Goal: Task Accomplishment & Management: Use online tool/utility

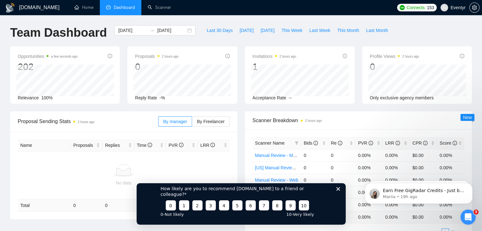
click at [339, 191] on icon "Close survey" at bounding box center [338, 189] width 4 height 4
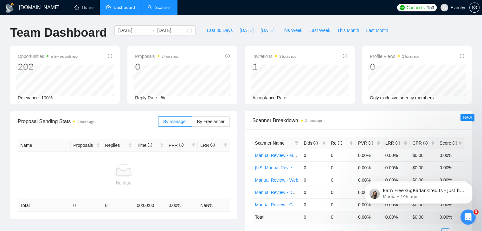
click at [161, 7] on link "Scanner" at bounding box center [159, 7] width 23 height 5
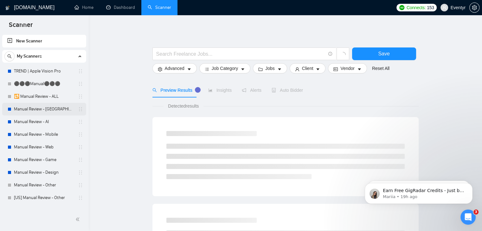
click at [52, 110] on link "Manual Review - [GEOGRAPHIC_DATA] & [GEOGRAPHIC_DATA]" at bounding box center [44, 109] width 60 height 13
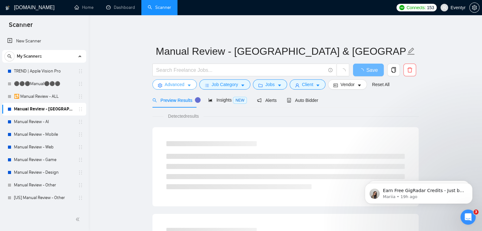
click at [177, 85] on span "Advanced" at bounding box center [175, 84] width 20 height 7
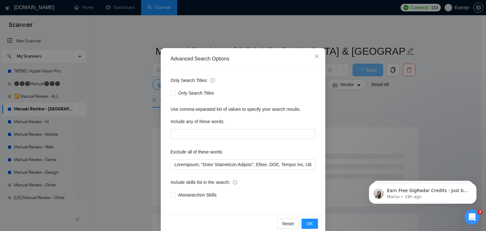
scroll to position [32, 0]
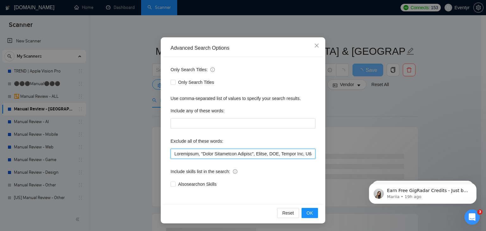
click at [265, 154] on input "text" at bounding box center [243, 154] width 145 height 10
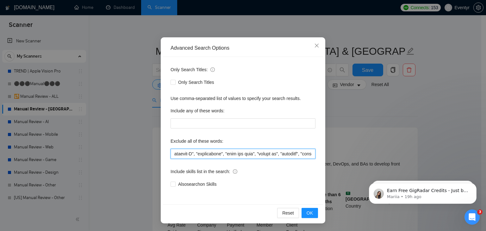
scroll to position [0, 837]
drag, startPoint x: 239, startPoint y: 154, endPoint x: 210, endPoint y: 155, distance: 29.2
click at [210, 155] on input "text" at bounding box center [243, 154] width 145 height 10
click at [252, 154] on input "text" at bounding box center [243, 154] width 145 height 10
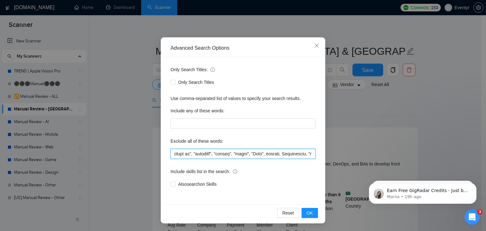
click at [245, 152] on input "text" at bounding box center [243, 154] width 145 height 10
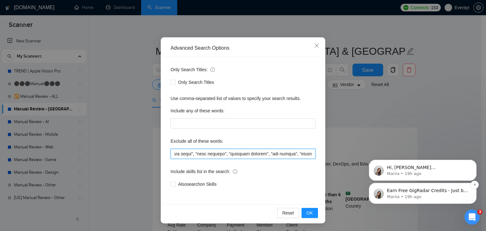
scroll to position [0, 3495]
drag, startPoint x: 532, startPoint y: 273, endPoint x: 412, endPoint y: 199, distance: 141.3
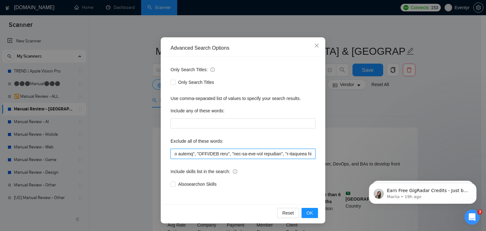
scroll to position [0, 0]
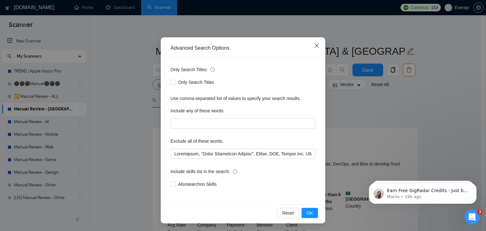
click at [318, 45] on span "Close" at bounding box center [316, 45] width 17 height 17
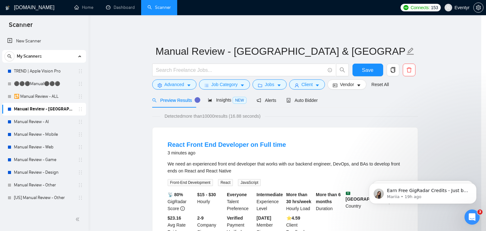
scroll to position [1, 0]
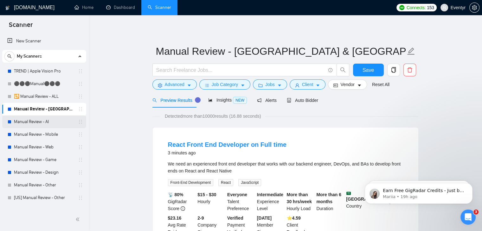
click at [54, 123] on link "Manual Review - AI" at bounding box center [44, 122] width 60 height 13
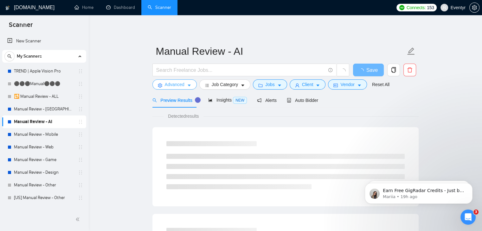
click at [177, 85] on span "Advanced" at bounding box center [175, 84] width 20 height 7
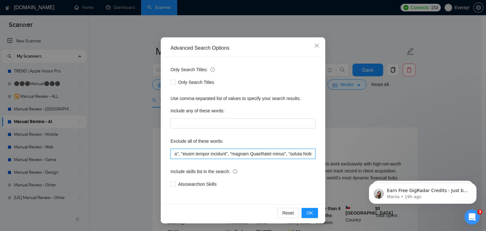
scroll to position [0, 3495]
drag, startPoint x: 172, startPoint y: 164, endPoint x: 462, endPoint y: 246, distance: 301.2
click at [462, 231] on html "Scanner New Scanner My Scanners TREND | Apple Vision Pro ⚫⚫⚫Manual⚫⚫⚫ 🔁 Manual …" at bounding box center [243, 115] width 486 height 231
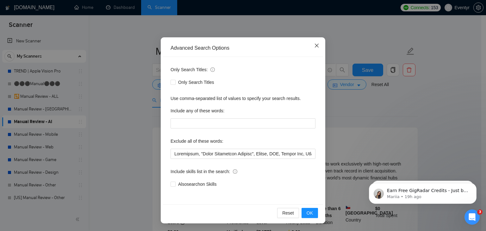
click at [314, 45] on icon "close" at bounding box center [316, 45] width 5 height 5
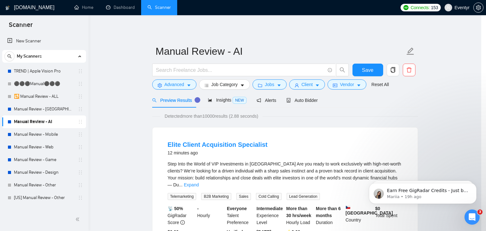
scroll to position [1, 0]
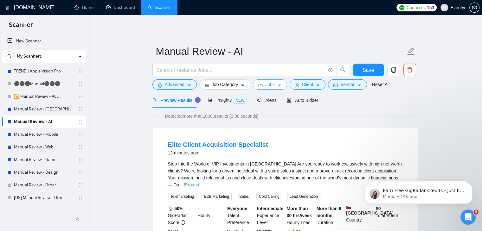
click at [269, 86] on span "Jobs" at bounding box center [269, 84] width 9 height 7
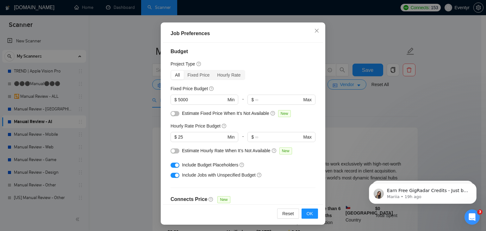
scroll to position [0, 0]
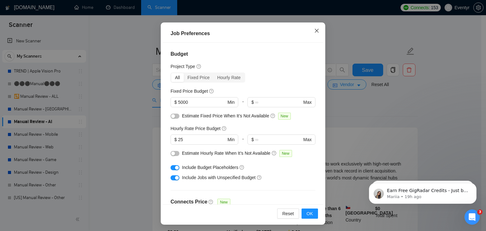
click at [313, 28] on span "Close" at bounding box center [316, 30] width 17 height 17
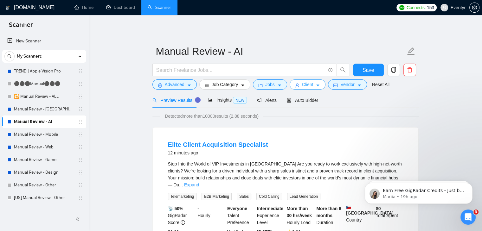
click at [311, 80] on button "Client" at bounding box center [307, 84] width 36 height 10
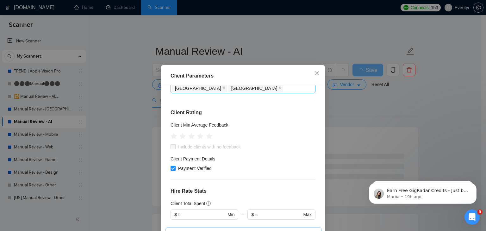
scroll to position [105, 0]
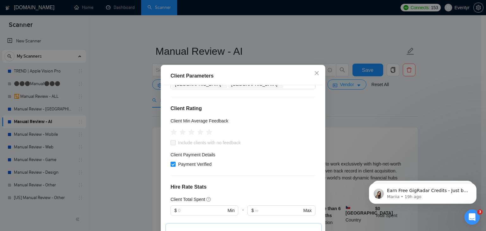
click at [171, 162] on input "Payment Verified" at bounding box center [173, 164] width 4 height 4
checkbox input "false"
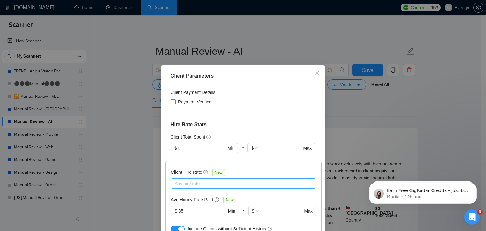
scroll to position [168, 0]
click at [185, 207] on input "35" at bounding box center [203, 210] width 48 height 7
drag, startPoint x: 188, startPoint y: 184, endPoint x: 180, endPoint y: 176, distance: 11.0
click at [180, 195] on div "Avg Hourly Rate Paid New 35 $ 35 Min - $ Max" at bounding box center [244, 209] width 146 height 28
type input "3"
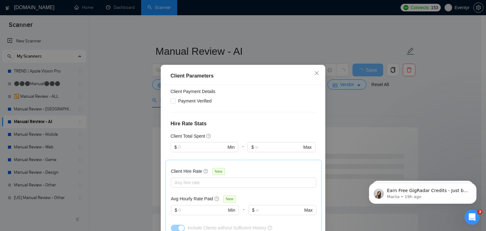
click at [242, 195] on div "Avg Hourly Rate Paid New" at bounding box center [244, 198] width 146 height 7
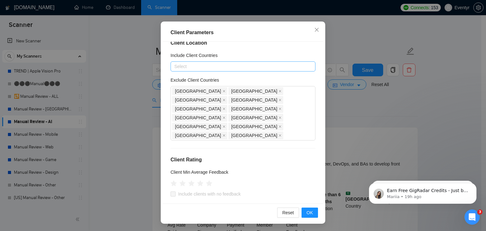
scroll to position [0, 0]
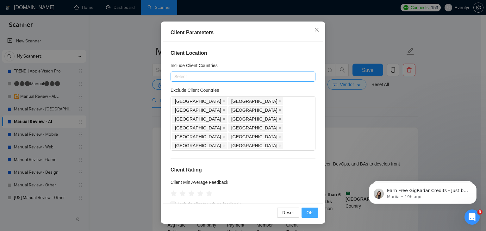
click at [313, 211] on button "OK" at bounding box center [310, 213] width 16 height 10
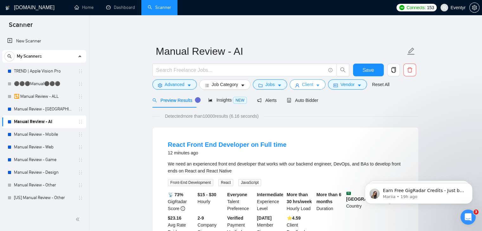
click at [306, 85] on span "Client" at bounding box center [307, 84] width 11 height 7
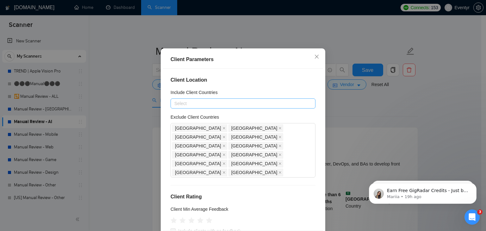
click at [388, 123] on div "Client Parameters Client Location Include Client Countries Select Exclude Clien…" at bounding box center [243, 115] width 486 height 231
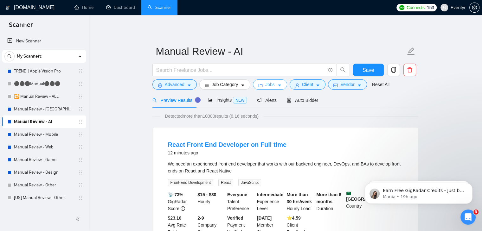
click at [277, 84] on icon "caret-down" at bounding box center [279, 85] width 4 height 4
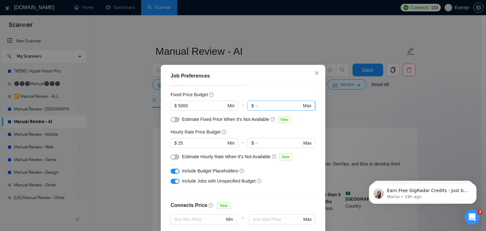
scroll to position [39, 0]
click at [192, 106] on input "5000" at bounding box center [202, 105] width 48 height 7
drag, startPoint x: 188, startPoint y: 107, endPoint x: 139, endPoint y: 107, distance: 49.7
click at [139, 107] on div "Job Preferences Budget Project Type All Fixed Price Hourly Rate Fixed Price Bud…" at bounding box center [243, 115] width 486 height 231
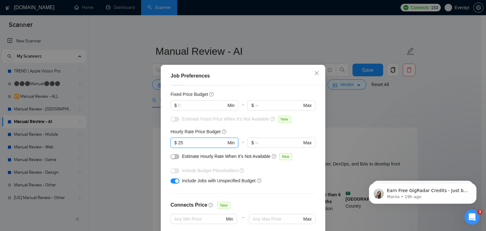
drag, startPoint x: 187, startPoint y: 144, endPoint x: 136, endPoint y: 141, distance: 50.4
click at [136, 141] on div "Job Preferences Budget Project Type All Fixed Price Hourly Rate Fixed Price Bud…" at bounding box center [243, 115] width 486 height 231
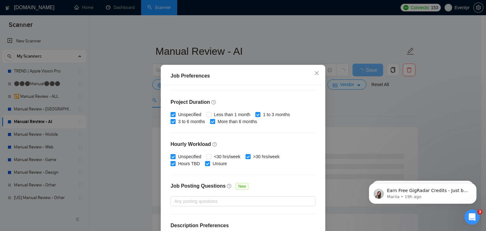
scroll to position [181, 0]
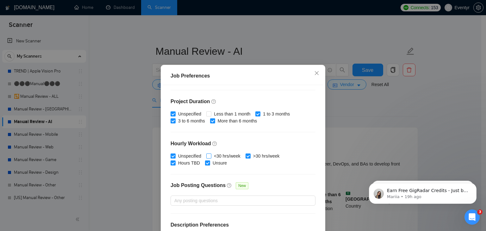
click at [206, 156] on input "<30 hrs/week" at bounding box center [208, 156] width 4 height 4
click at [207, 156] on input "<30 hrs/week" at bounding box center [208, 156] width 4 height 4
checkbox input "false"
click at [206, 115] on input "Less than 1 month" at bounding box center [208, 113] width 4 height 4
checkbox input "true"
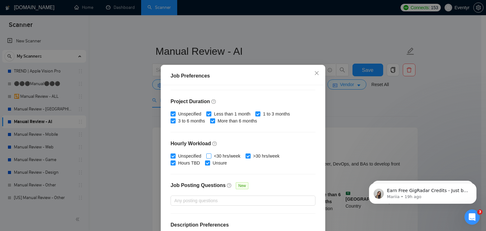
click at [206, 155] on input "<30 hrs/week" at bounding box center [208, 156] width 4 height 4
checkbox input "true"
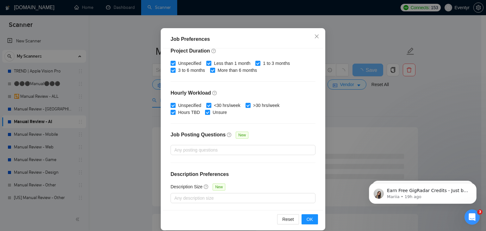
scroll to position [43, 0]
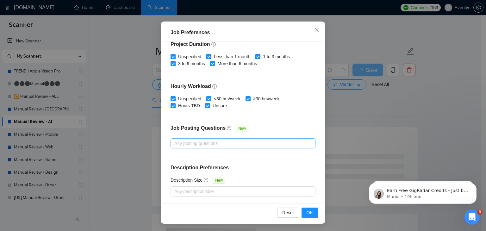
click at [278, 142] on div at bounding box center [240, 144] width 136 height 8
click at [287, 129] on div "Job Posting Questions New" at bounding box center [243, 132] width 145 height 14
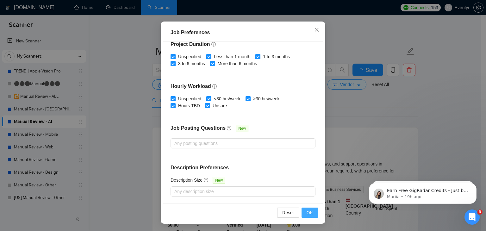
click at [307, 210] on span "OK" at bounding box center [310, 212] width 6 height 7
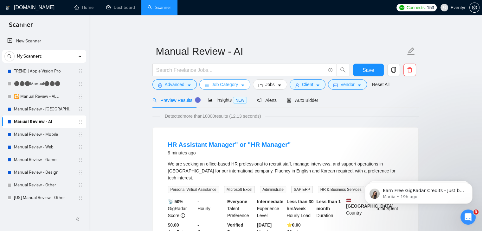
click at [232, 85] on span "Job Category" at bounding box center [224, 84] width 26 height 7
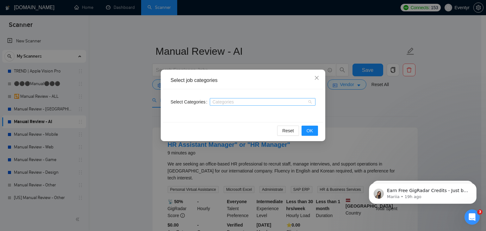
click at [261, 98] on div "Categories" at bounding box center [263, 102] width 106 height 8
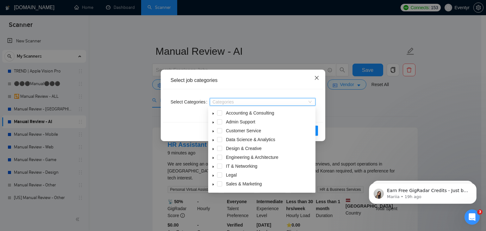
click at [315, 74] on span "Close" at bounding box center [316, 78] width 17 height 17
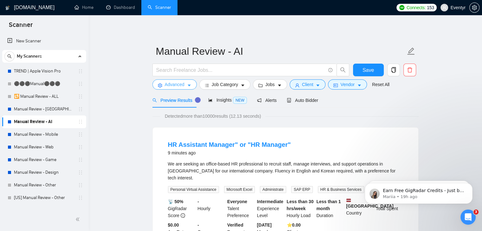
click at [184, 85] on button "Advanced" at bounding box center [174, 84] width 44 height 10
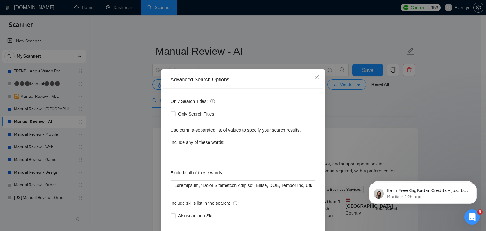
scroll to position [32, 0]
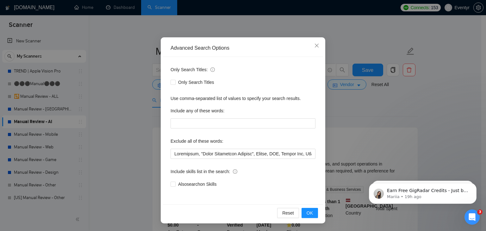
click at [350, 98] on div "Advanced Search Options Only Search Titles: Only Search Titles Use comma-separa…" at bounding box center [243, 115] width 486 height 231
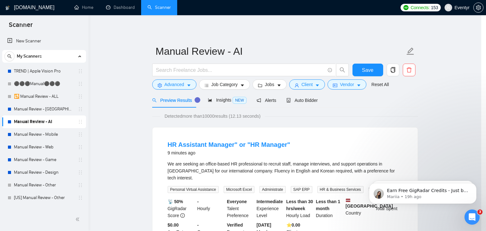
scroll to position [1, 0]
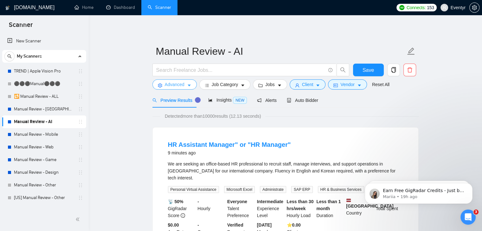
click at [185, 81] on button "Advanced" at bounding box center [174, 84] width 44 height 10
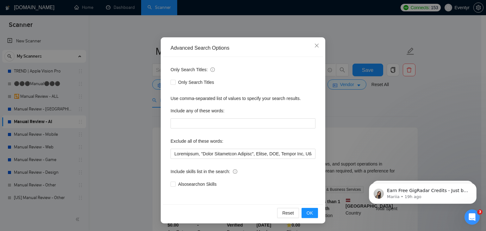
scroll to position [0, 0]
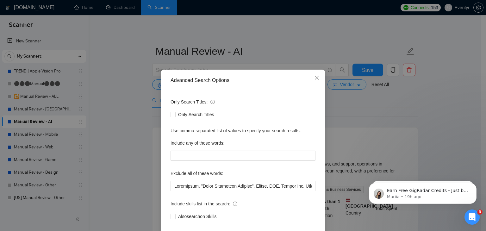
click at [359, 102] on div "Advanced Search Options Only Search Titles: Only Search Titles Use comma-separa…" at bounding box center [243, 115] width 486 height 231
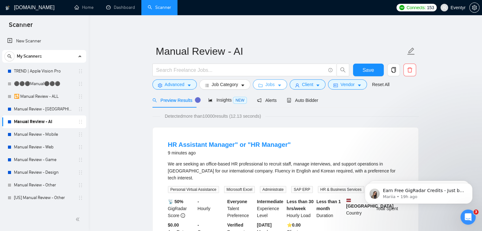
click at [277, 86] on icon "caret-down" at bounding box center [279, 85] width 4 height 4
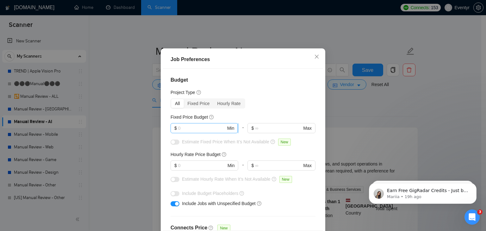
click at [206, 132] on input "text" at bounding box center [202, 128] width 48 height 7
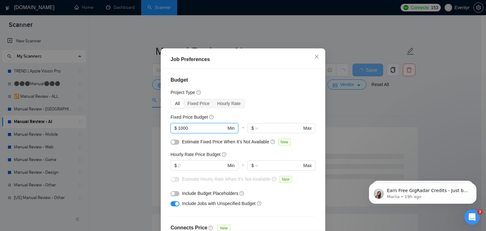
type input "1000"
click at [245, 121] on div "Fixed Price Budget" at bounding box center [243, 117] width 145 height 7
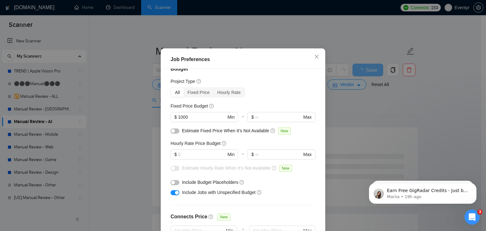
scroll to position [18, 0]
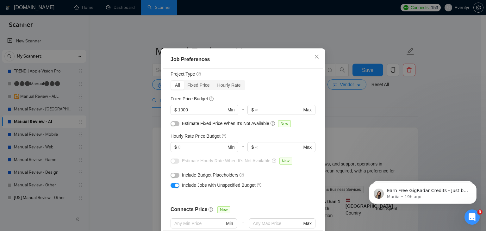
click at [171, 177] on div "button" at bounding box center [173, 175] width 4 height 4
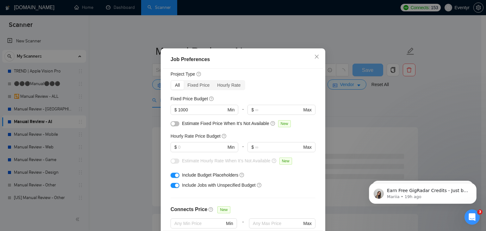
scroll to position [43, 0]
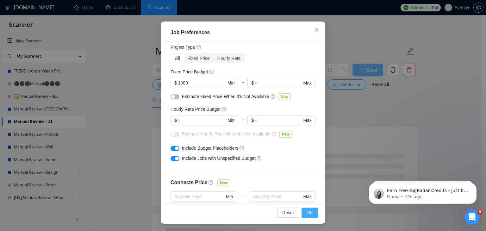
click at [314, 214] on button "OK" at bounding box center [310, 213] width 16 height 10
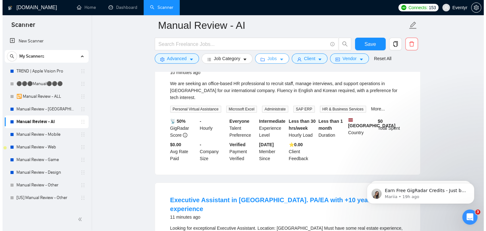
scroll to position [40, 0]
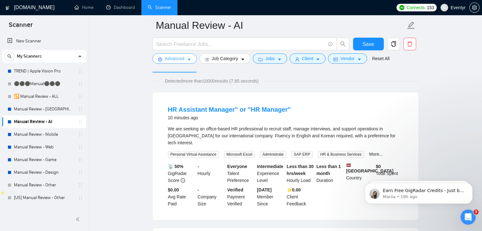
click at [178, 59] on span "Advanced" at bounding box center [175, 58] width 20 height 7
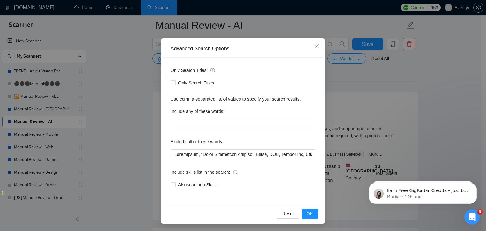
scroll to position [32, 0]
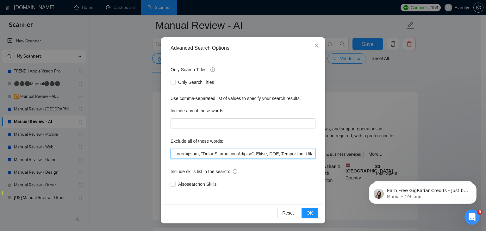
click at [172, 153] on input "text" at bounding box center [243, 154] width 145 height 10
click at [408, 86] on div "Advanced Search Options Only Search Titles: Only Search Titles Use comma-separa…" at bounding box center [243, 115] width 486 height 231
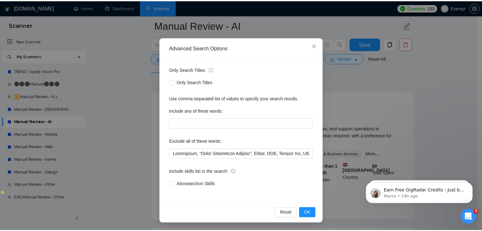
scroll to position [1, 0]
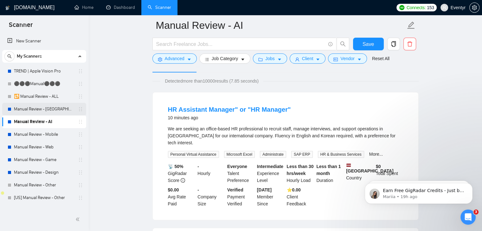
click at [39, 110] on link "Manual Review - [GEOGRAPHIC_DATA] & [GEOGRAPHIC_DATA]" at bounding box center [44, 109] width 60 height 13
click at [210, 59] on button "Job Category" at bounding box center [224, 59] width 51 height 10
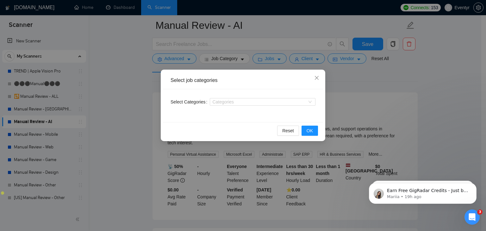
click at [364, 92] on div "Select job categories Select Categories Categories Reset OK" at bounding box center [243, 115] width 486 height 231
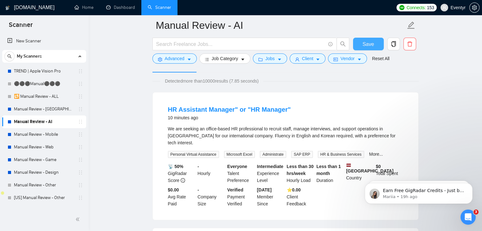
click at [371, 40] on span "Save" at bounding box center [367, 44] width 11 height 8
click at [236, 60] on span "Job Category" at bounding box center [224, 58] width 26 height 7
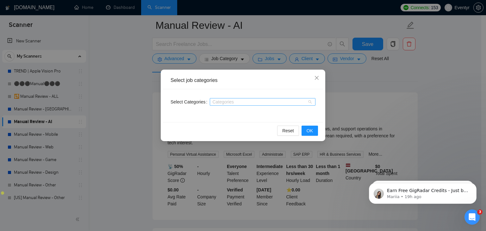
click at [260, 100] on div at bounding box center [259, 101] width 96 height 5
type input "Ф"
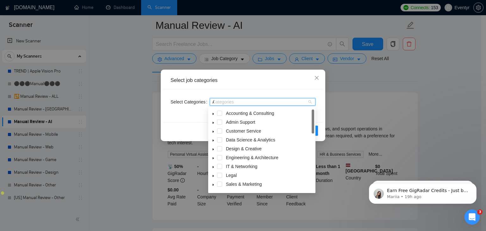
type input "AI"
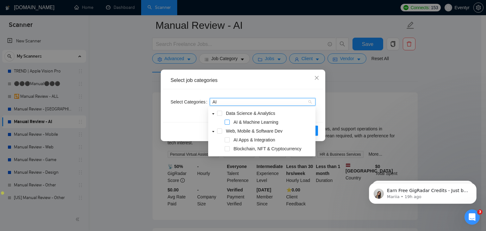
click at [226, 122] on span at bounding box center [227, 122] width 5 height 5
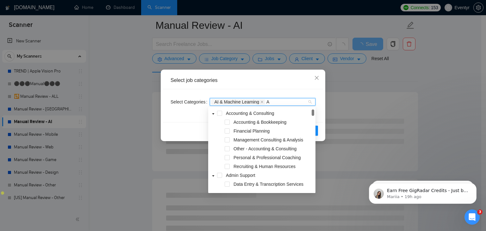
type input "AI"
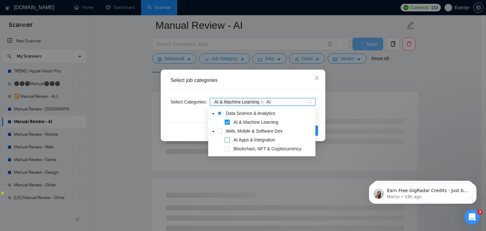
click at [227, 139] on span at bounding box center [227, 139] width 5 height 5
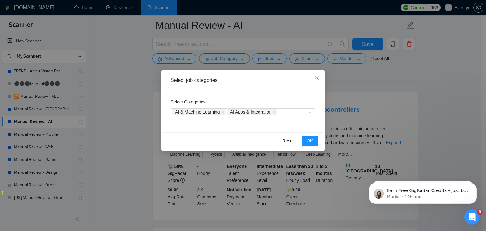
click at [287, 92] on div "Select Categories AI & Machine Learning AI Apps & Integration" at bounding box center [243, 110] width 160 height 43
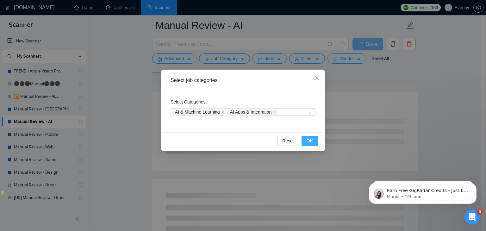
click at [312, 139] on span "OK" at bounding box center [310, 140] width 6 height 7
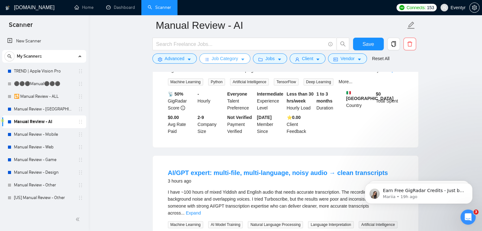
scroll to position [0, 0]
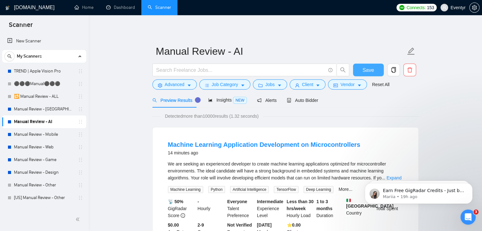
click at [365, 67] on span "Save" at bounding box center [367, 70] width 11 height 8
click at [262, 84] on button "Jobs" at bounding box center [270, 84] width 34 height 10
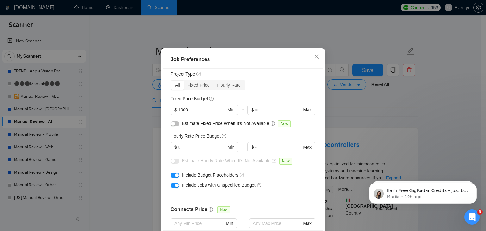
click at [428, 98] on div "Job Preferences Budget Project Type All Fixed Price Hourly Rate Fixed Price Bud…" at bounding box center [243, 115] width 486 height 231
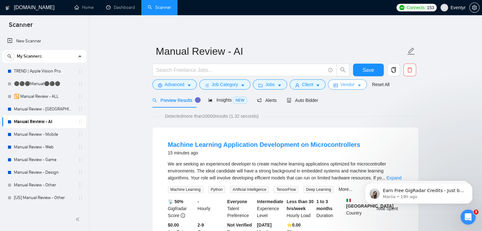
click at [351, 83] on span "Vendor" at bounding box center [347, 84] width 14 height 7
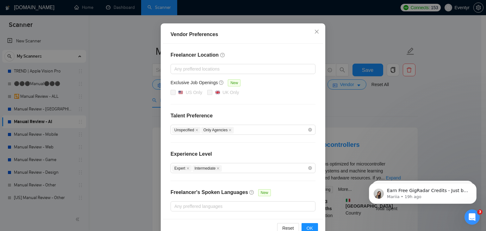
scroll to position [47, 0]
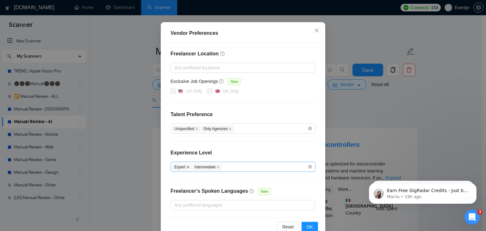
click at [186, 167] on icon "close" at bounding box center [187, 167] width 3 height 3
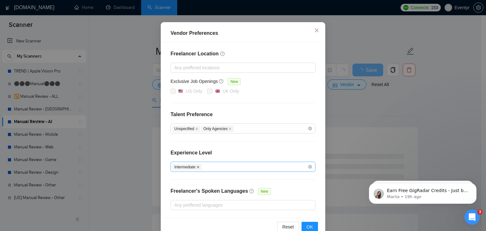
click at [197, 167] on icon "close" at bounding box center [198, 167] width 3 height 3
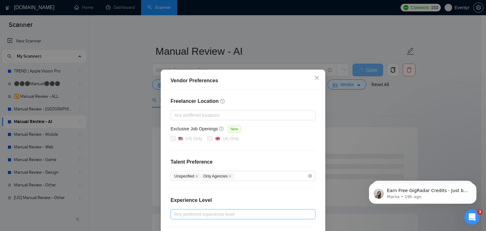
scroll to position [61, 0]
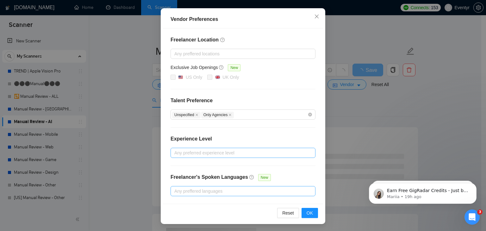
click at [254, 190] on div at bounding box center [240, 191] width 136 height 8
click at [232, 200] on div "Freelancer Location Any preffered locations Exclusive Job Openings New US Only …" at bounding box center [243, 115] width 160 height 175
click at [308, 210] on span "OK" at bounding box center [310, 213] width 6 height 7
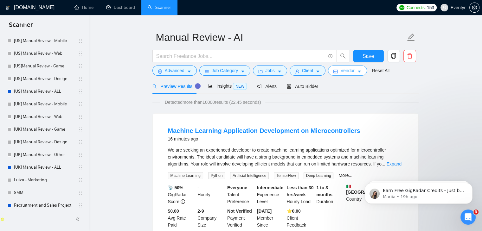
scroll to position [170, 0]
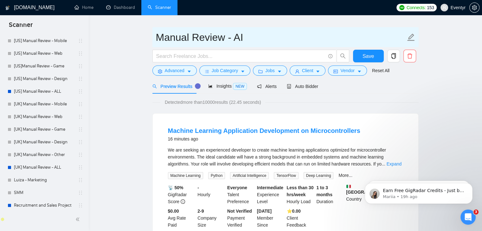
drag, startPoint x: 45, startPoint y: 92, endPoint x: 291, endPoint y: 39, distance: 251.7
click at [45, 92] on link "[US] Manual Review - ALL" at bounding box center [44, 91] width 60 height 13
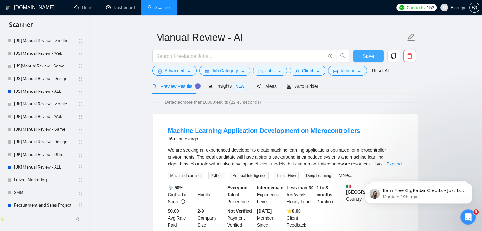
click at [358, 50] on button "Save" at bounding box center [368, 56] width 31 height 13
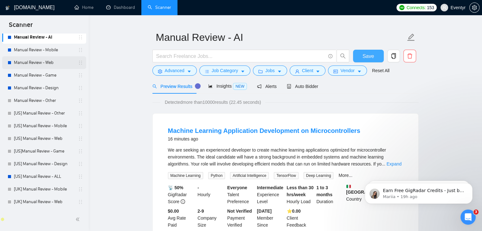
scroll to position [173, 0]
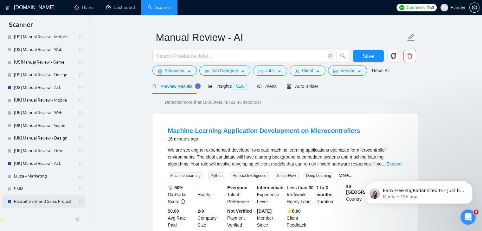
click at [49, 204] on link "Recruitment and Sales Project" at bounding box center [44, 201] width 60 height 13
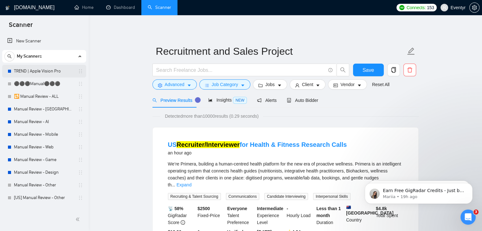
click at [28, 72] on link "TREND | Apple Vision Pro" at bounding box center [44, 71] width 60 height 13
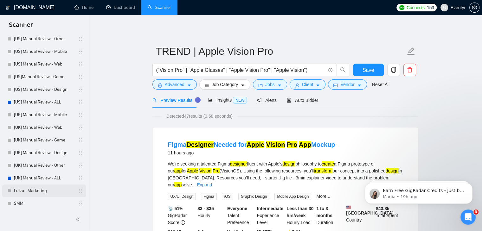
scroll to position [173, 0]
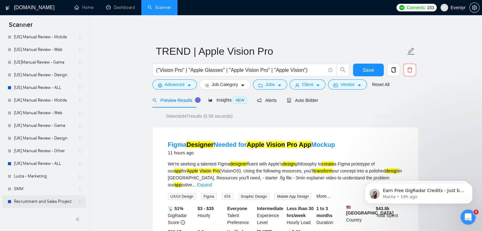
click at [57, 200] on link "Recruitment and Sales Project" at bounding box center [44, 201] width 60 height 13
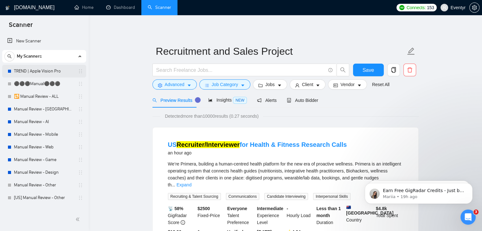
click at [37, 72] on link "TREND | Apple Vision Pro" at bounding box center [44, 71] width 60 height 13
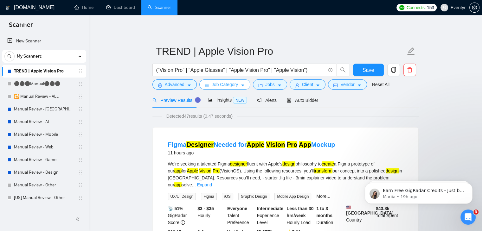
click at [233, 85] on span "Job Category" at bounding box center [224, 84] width 26 height 7
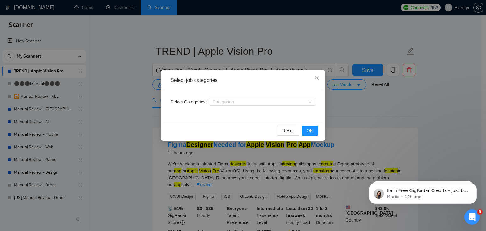
click at [393, 111] on div "Select job categories Select Categories Categories Reset OK" at bounding box center [243, 115] width 486 height 231
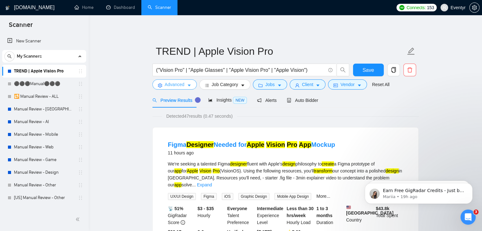
click at [173, 88] on button "Advanced" at bounding box center [174, 84] width 44 height 10
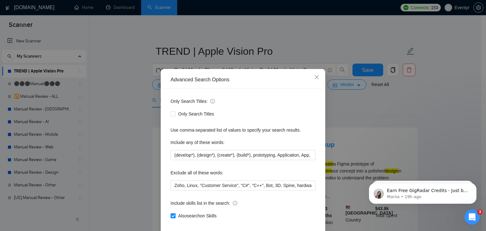
click at [387, 117] on div "Advanced Search Options Only Search Titles: Only Search Titles Use comma-separa…" at bounding box center [243, 115] width 486 height 231
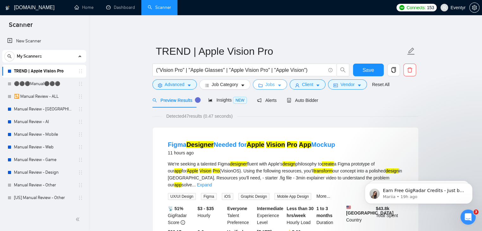
click at [277, 86] on icon "caret-down" at bounding box center [279, 85] width 4 height 4
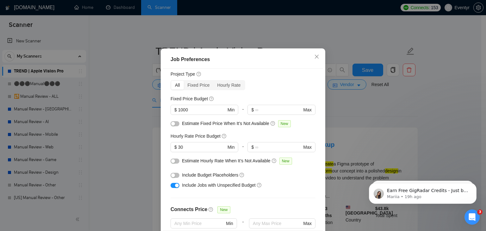
click at [393, 103] on div "Job Preferences Budget Project Type All Fixed Price Hourly Rate Fixed Price Bud…" at bounding box center [243, 115] width 486 height 231
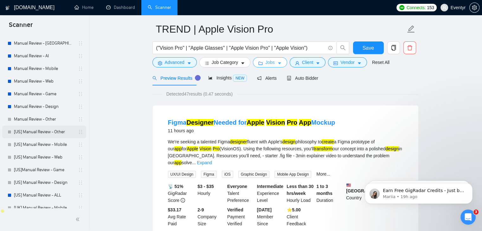
scroll to position [115, 0]
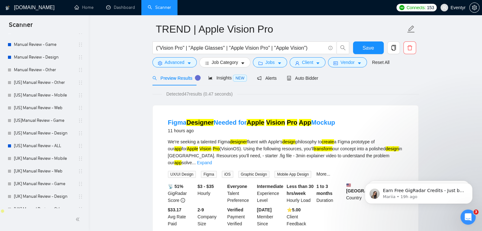
click at [60, 146] on link "[US] Manual Review - ALL" at bounding box center [44, 146] width 60 height 13
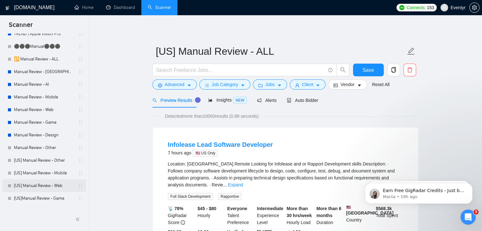
scroll to position [35, 0]
